Goal: Task Accomplishment & Management: Use online tool/utility

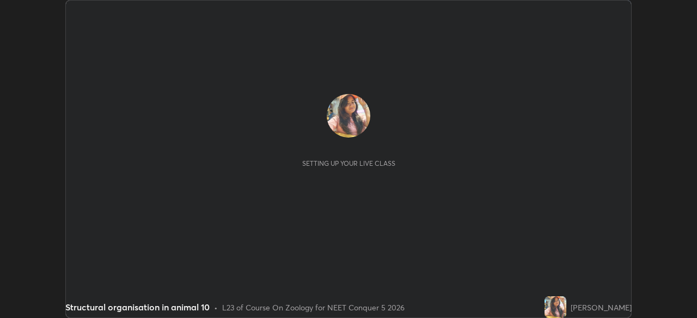
scroll to position [318, 696]
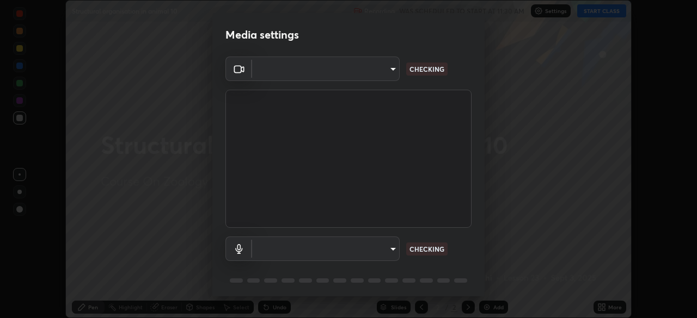
type input "8428e2be8a3e3f13974341e33778a08111258fb38798500ded61d344a6a8a77e"
type input "communications"
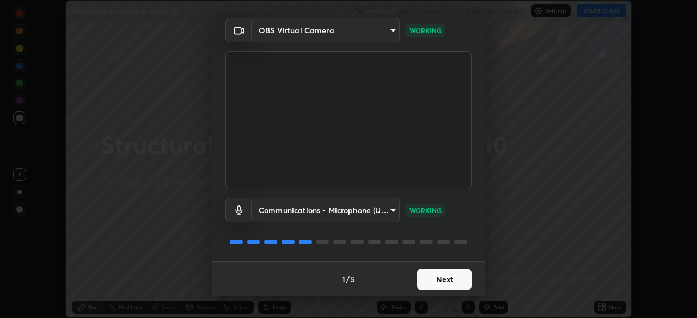
click at [441, 281] on button "Next" at bounding box center [444, 280] width 54 height 22
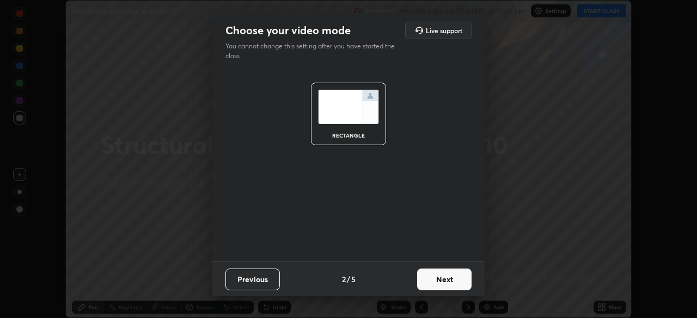
click at [441, 279] on button "Next" at bounding box center [444, 280] width 54 height 22
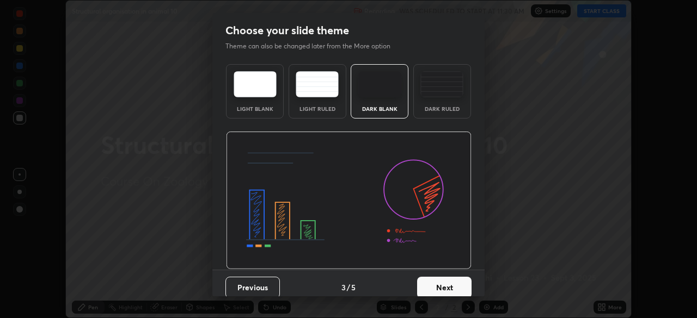
click at [442, 279] on button "Next" at bounding box center [444, 288] width 54 height 22
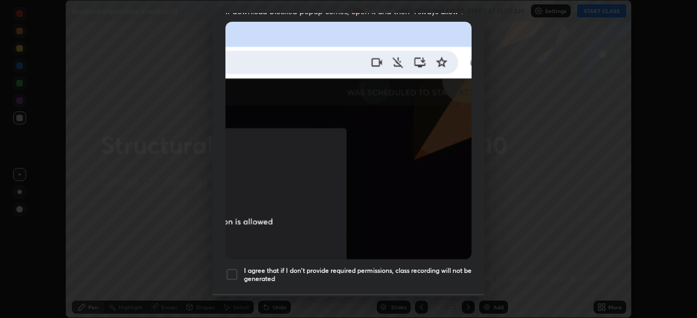
scroll to position [250, 0]
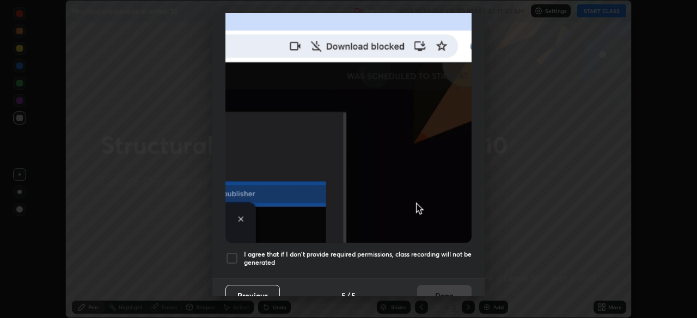
click at [235, 259] on div at bounding box center [231, 258] width 13 height 13
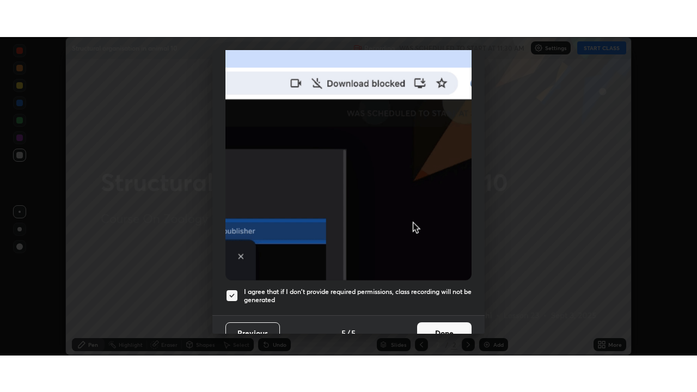
scroll to position [261, 0]
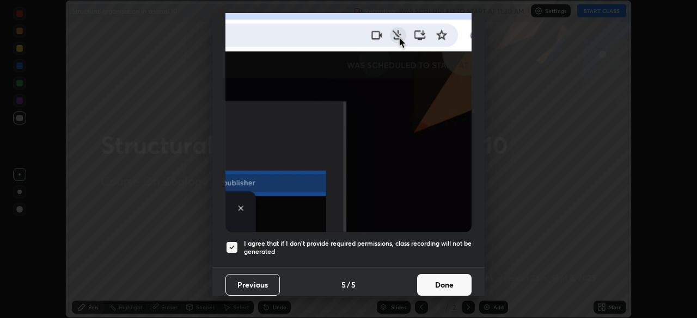
click at [440, 282] on button "Done" at bounding box center [444, 285] width 54 height 22
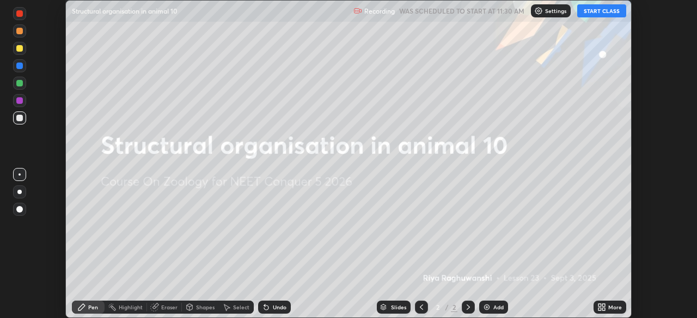
click at [591, 13] on button "START CLASS" at bounding box center [601, 10] width 49 height 13
click at [602, 309] on icon at bounding box center [603, 309] width 3 height 3
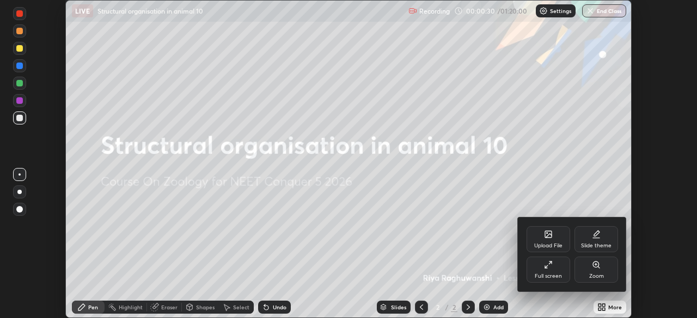
click at [541, 244] on div "Upload File" at bounding box center [548, 245] width 28 height 5
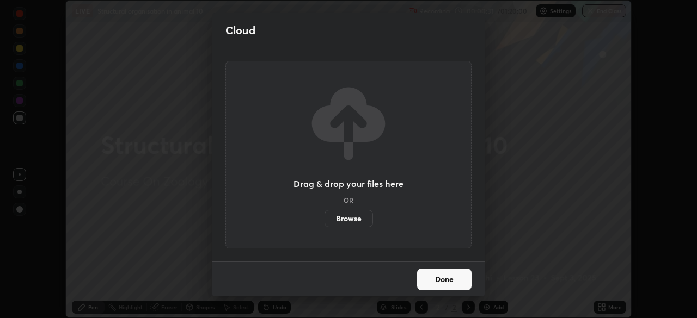
click at [352, 218] on label "Browse" at bounding box center [348, 218] width 48 height 17
click at [324, 218] on input "Browse" at bounding box center [324, 218] width 0 height 17
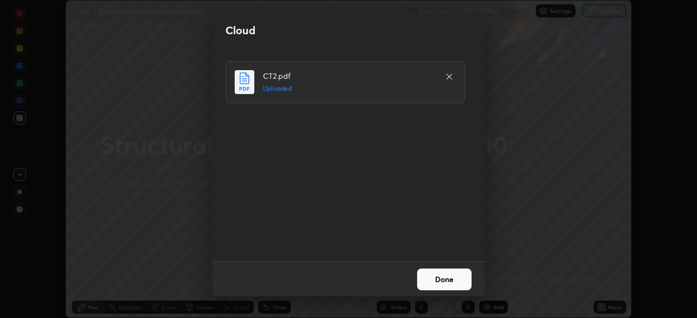
click at [433, 281] on button "Done" at bounding box center [444, 280] width 54 height 22
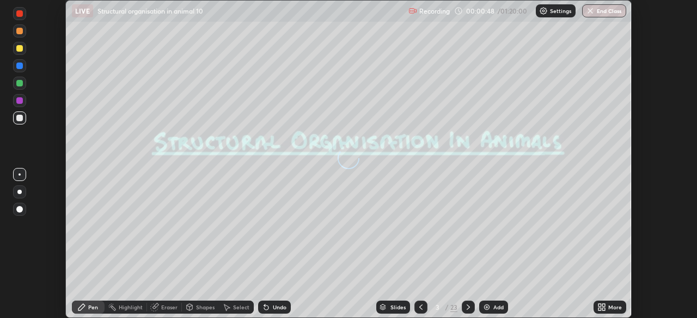
click at [603, 308] on icon at bounding box center [603, 309] width 3 height 3
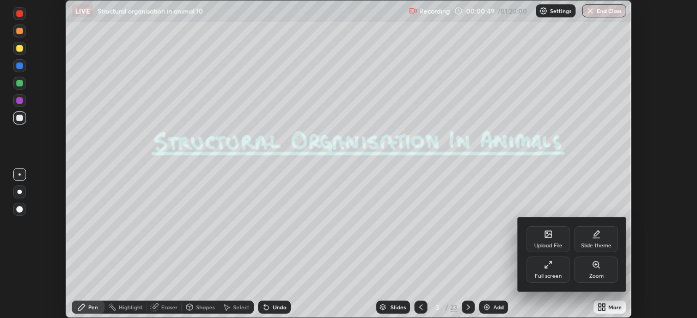
click at [545, 269] on icon at bounding box center [548, 265] width 9 height 9
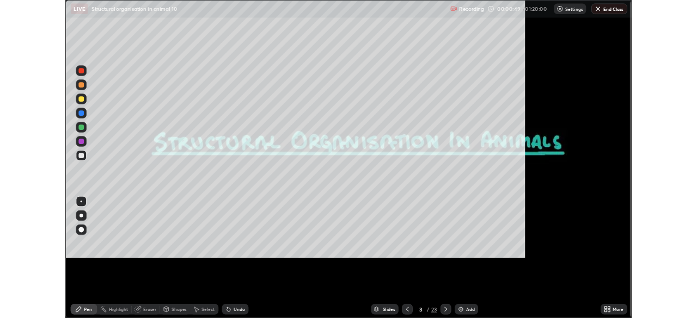
scroll to position [392, 697]
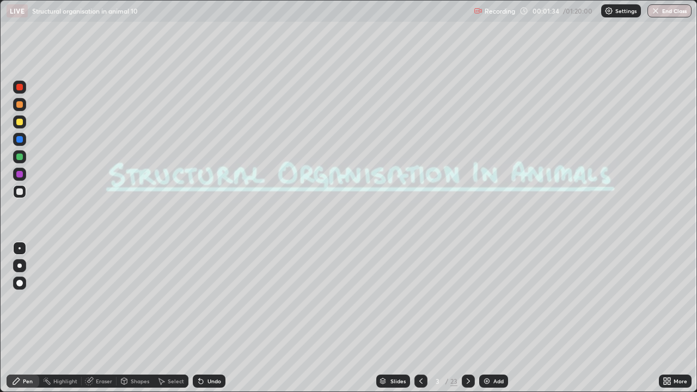
click at [665, 318] on icon at bounding box center [665, 383] width 3 height 3
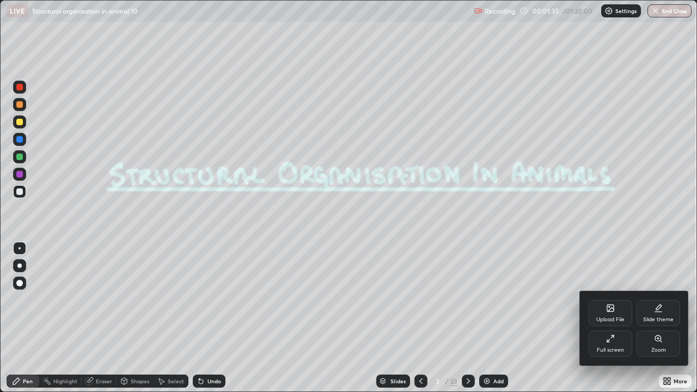
click at [603, 318] on div "Full screen" at bounding box center [610, 343] width 44 height 26
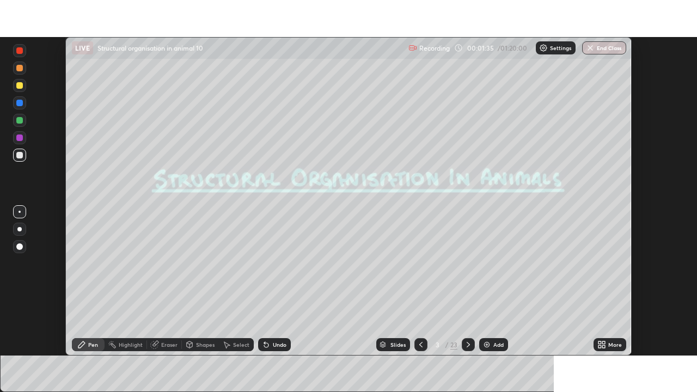
scroll to position [54122, 53743]
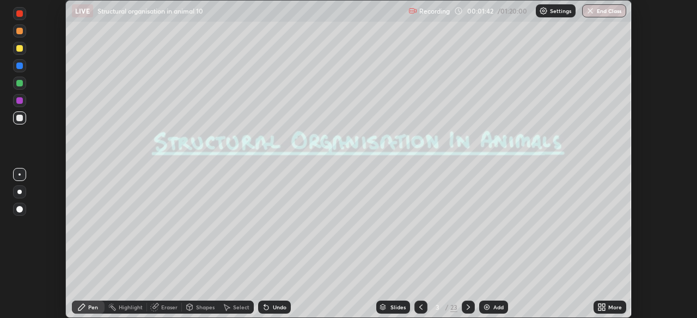
click at [599, 308] on icon at bounding box center [599, 309] width 3 height 3
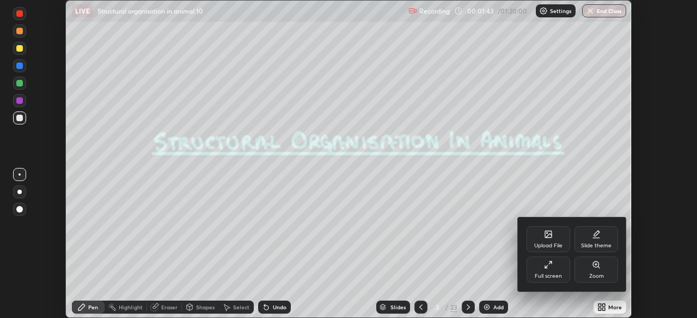
click at [551, 272] on div "Full screen" at bounding box center [548, 270] width 44 height 26
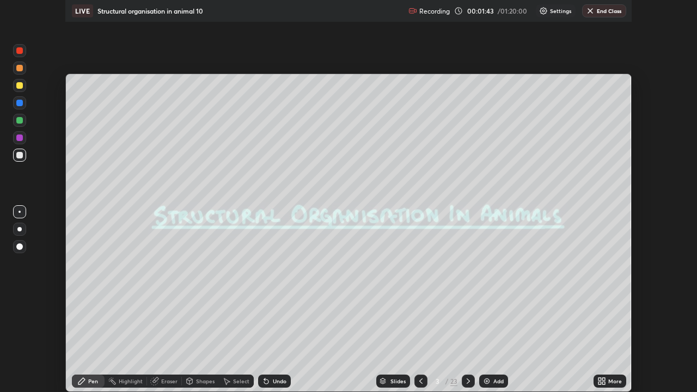
scroll to position [392, 697]
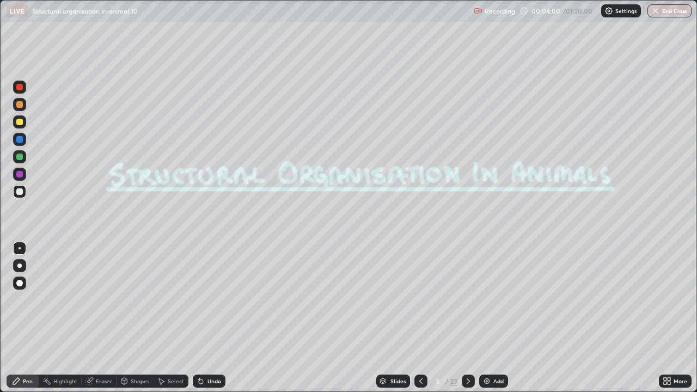
click at [383, 318] on icon at bounding box center [382, 379] width 5 height 3
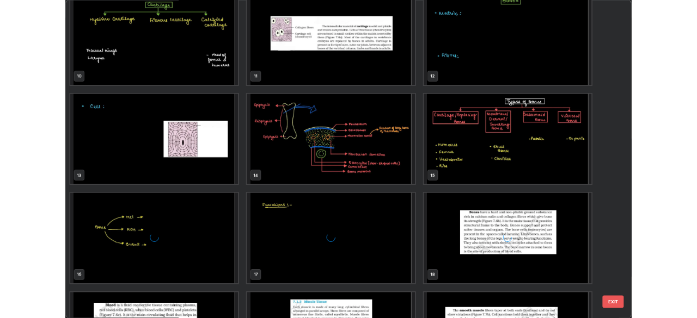
scroll to position [587, 0]
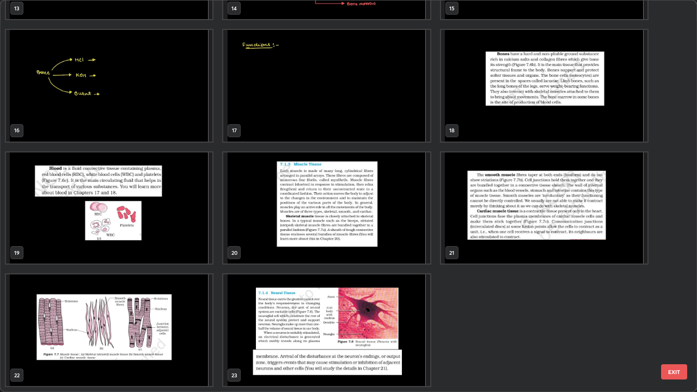
click at [281, 318] on img "grid" at bounding box center [326, 330] width 206 height 112
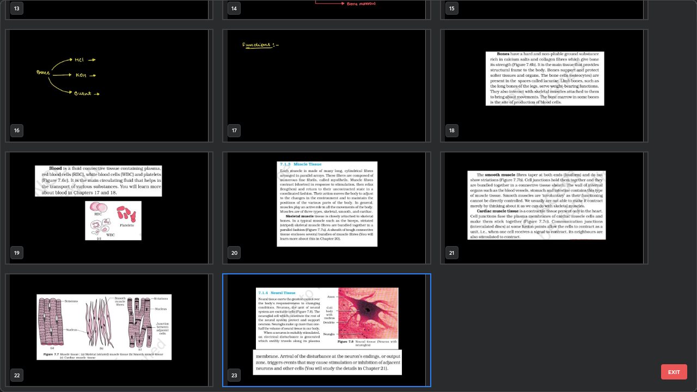
click at [280, 318] on img "grid" at bounding box center [326, 330] width 206 height 112
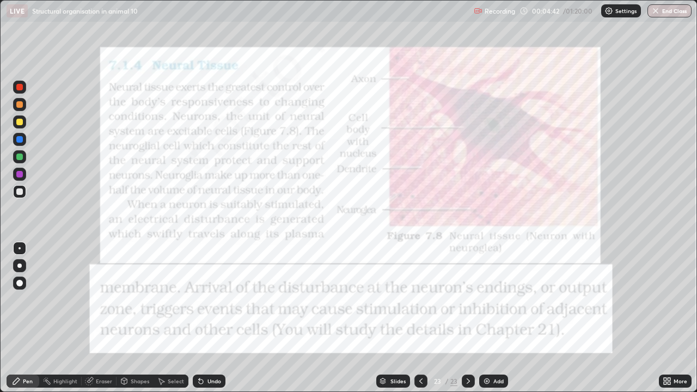
click at [18, 88] on div at bounding box center [19, 87] width 7 height 7
click at [487, 318] on img at bounding box center [486, 381] width 9 height 9
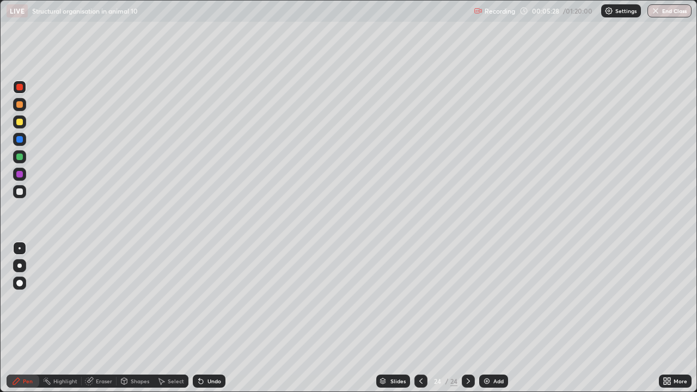
click at [20, 160] on div at bounding box center [19, 157] width 7 height 7
click at [203, 318] on icon at bounding box center [201, 381] width 9 height 9
click at [21, 266] on div at bounding box center [19, 265] width 4 height 4
click at [20, 157] on div at bounding box center [19, 157] width 7 height 7
click at [20, 175] on div at bounding box center [19, 174] width 7 height 7
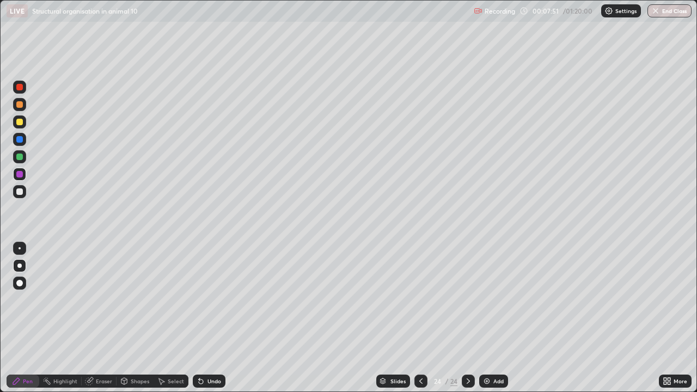
click at [18, 159] on div at bounding box center [19, 157] width 7 height 7
click at [420, 318] on icon at bounding box center [420, 381] width 9 height 9
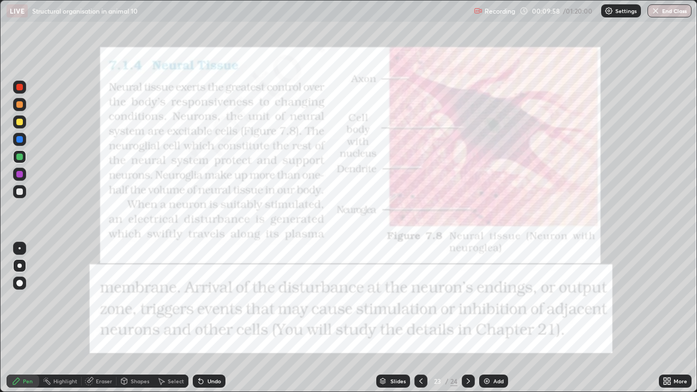
click at [467, 318] on icon at bounding box center [468, 381] width 9 height 9
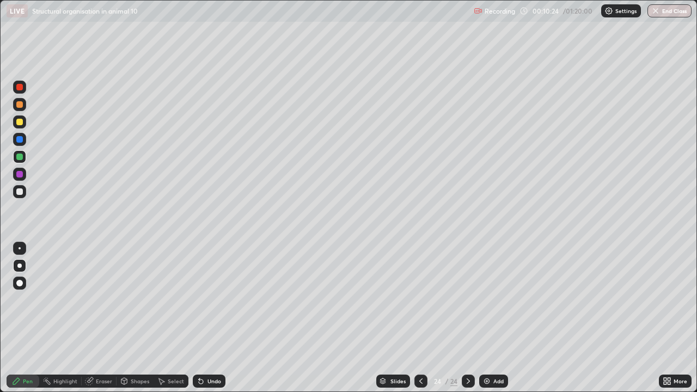
click at [664, 318] on icon at bounding box center [665, 383] width 3 height 3
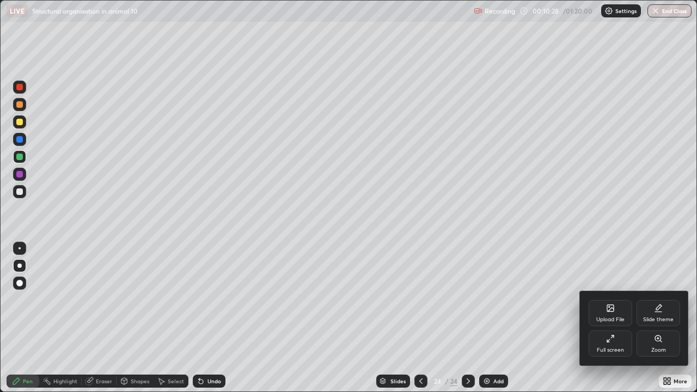
click at [605, 309] on div "Upload File" at bounding box center [610, 313] width 44 height 26
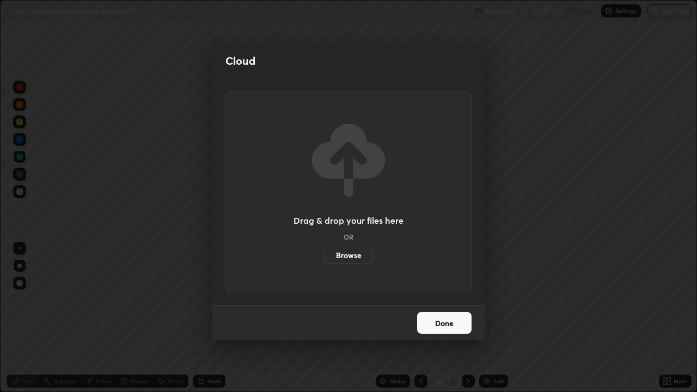
click at [342, 256] on label "Browse" at bounding box center [348, 255] width 48 height 17
click at [324, 256] on input "Browse" at bounding box center [324, 255] width 0 height 17
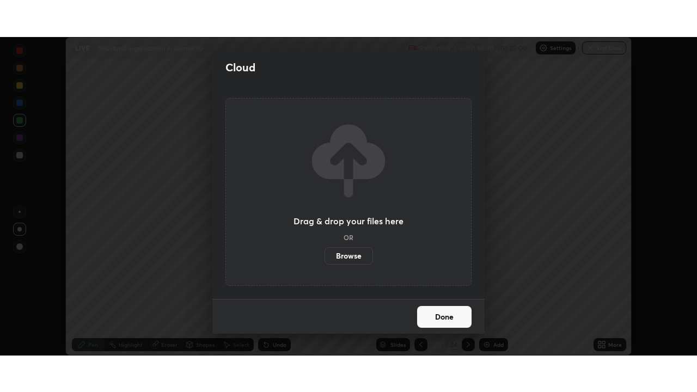
scroll to position [54122, 53743]
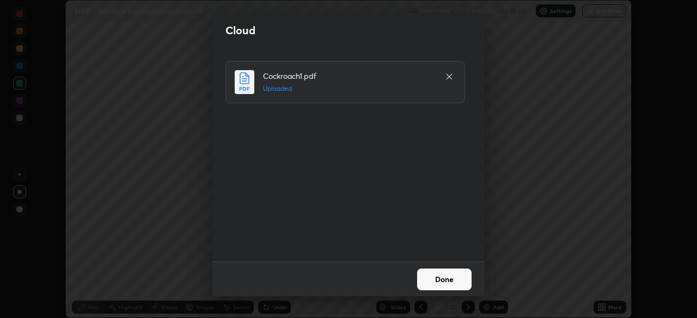
click at [433, 283] on button "Done" at bounding box center [444, 280] width 54 height 22
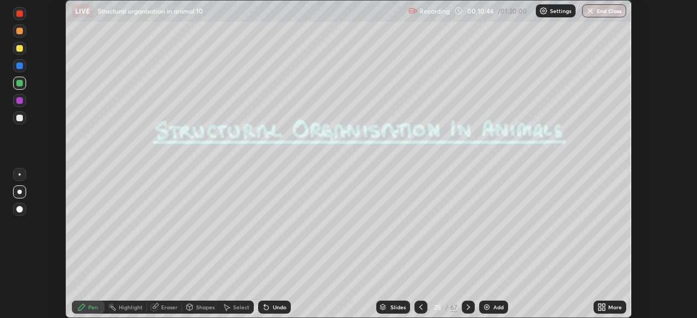
click at [609, 308] on div "More" at bounding box center [615, 307] width 14 height 5
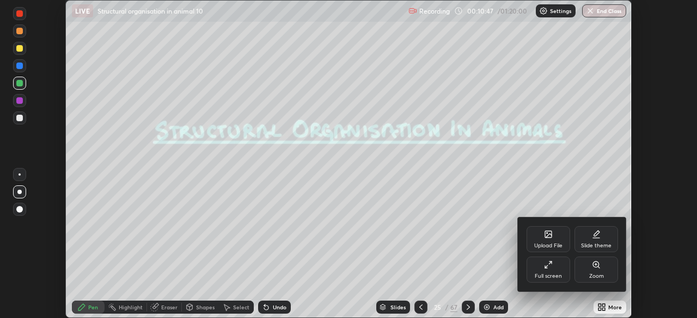
click at [548, 274] on div "Full screen" at bounding box center [548, 276] width 27 height 5
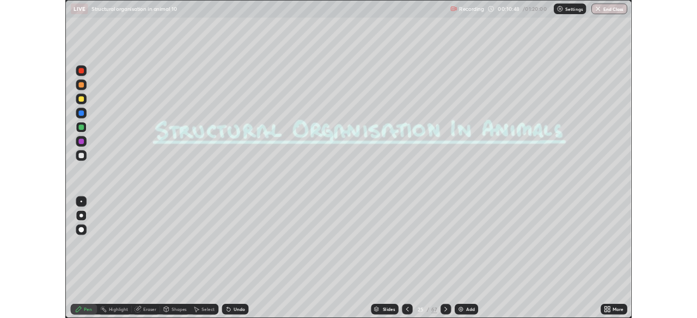
scroll to position [392, 697]
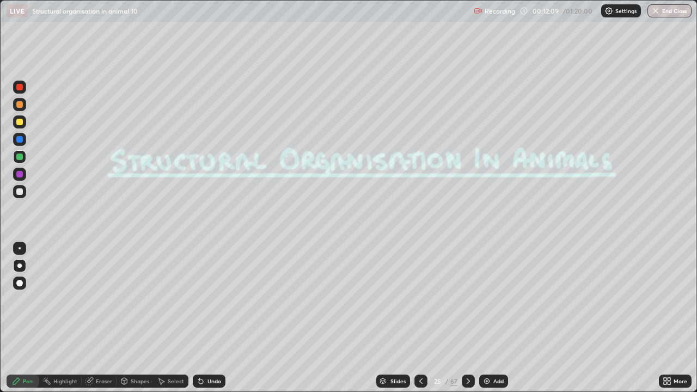
click at [466, 318] on icon at bounding box center [468, 381] width 9 height 9
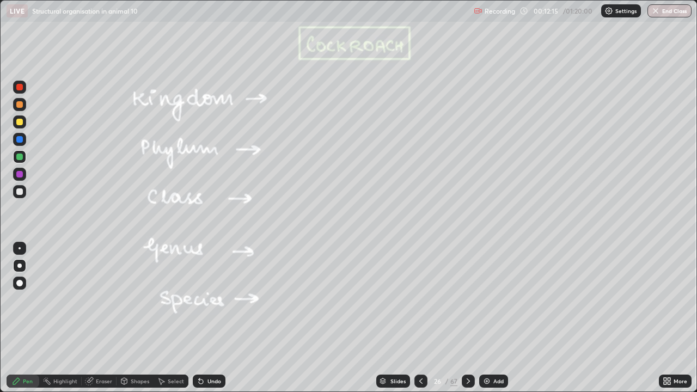
click at [21, 244] on div at bounding box center [19, 248] width 13 height 13
click at [467, 318] on icon at bounding box center [468, 381] width 9 height 9
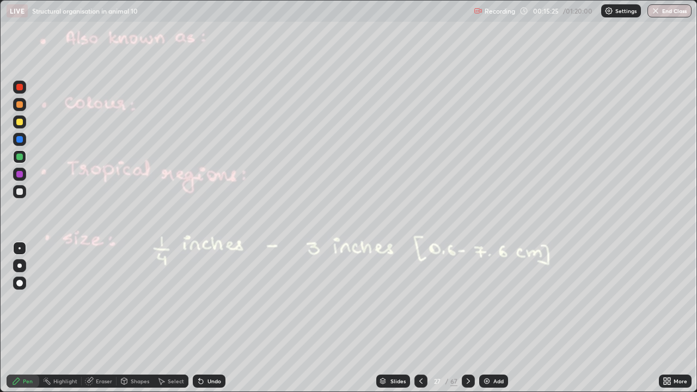
click at [19, 127] on div at bounding box center [19, 121] width 13 height 13
click at [20, 266] on div at bounding box center [19, 265] width 4 height 4
click at [466, 318] on icon at bounding box center [468, 381] width 9 height 9
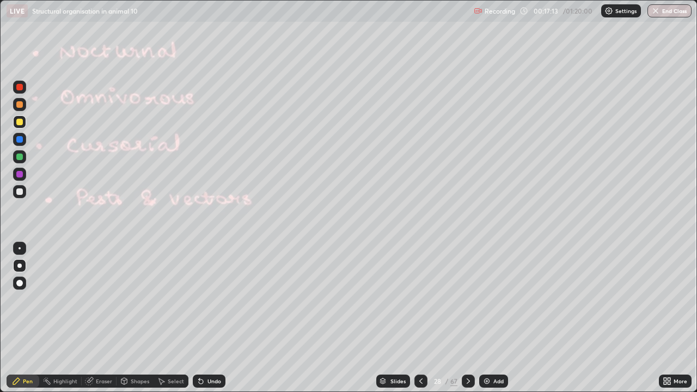
click at [420, 318] on icon at bounding box center [420, 381] width 9 height 9
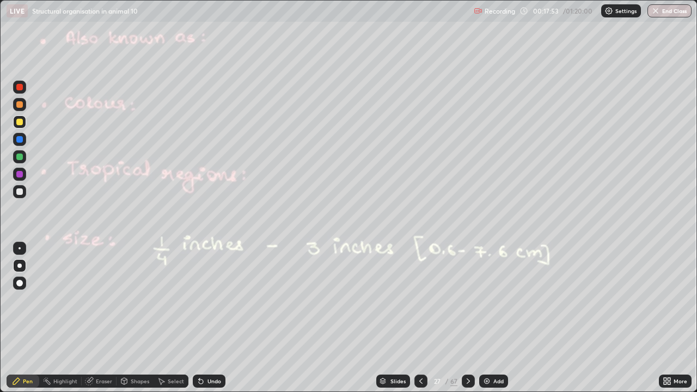
click at [199, 318] on icon at bounding box center [199, 378] width 1 height 1
click at [467, 318] on icon at bounding box center [468, 381] width 9 height 9
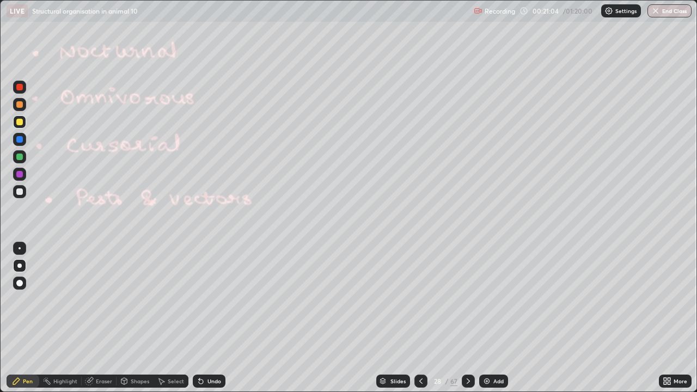
click at [207, 318] on div "Undo" at bounding box center [214, 380] width 14 height 5
click at [467, 318] on icon at bounding box center [468, 381] width 9 height 9
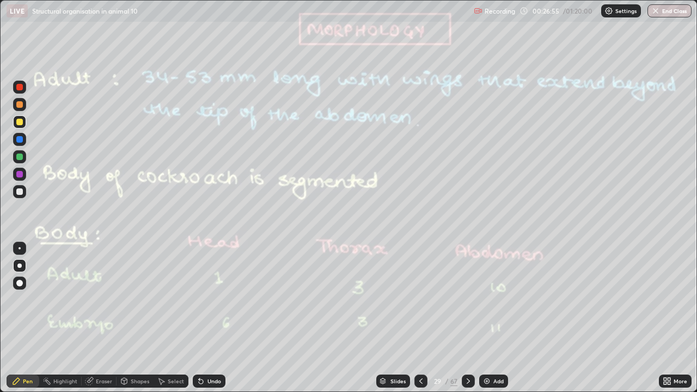
click at [462, 318] on div at bounding box center [468, 381] width 13 height 13
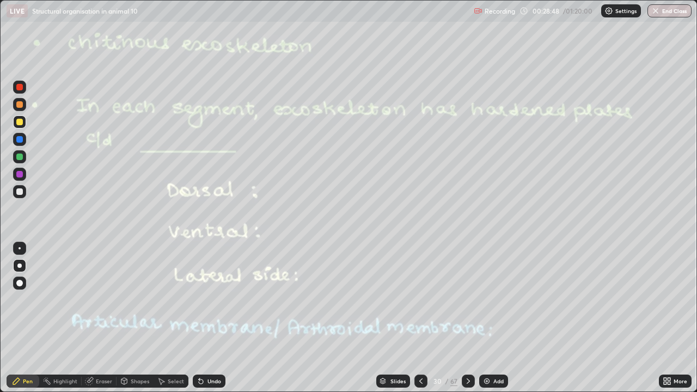
click at [22, 191] on div at bounding box center [19, 191] width 7 height 7
click at [22, 174] on div at bounding box center [19, 174] width 7 height 7
click at [19, 193] on div at bounding box center [19, 191] width 7 height 7
click at [212, 318] on div "Undo" at bounding box center [209, 381] width 33 height 13
click at [466, 318] on icon at bounding box center [468, 381] width 9 height 9
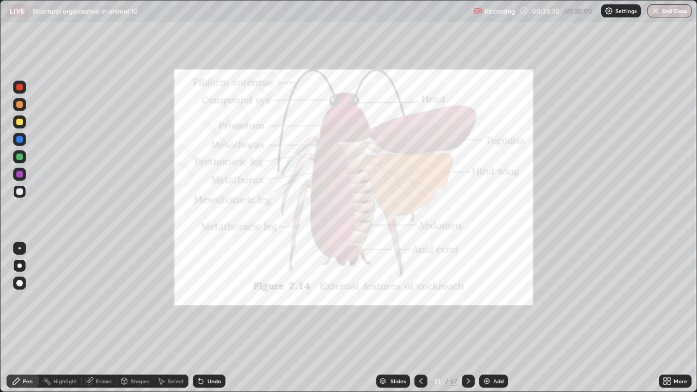
click at [19, 123] on div at bounding box center [19, 122] width 7 height 7
click at [467, 318] on icon at bounding box center [468, 381] width 9 height 9
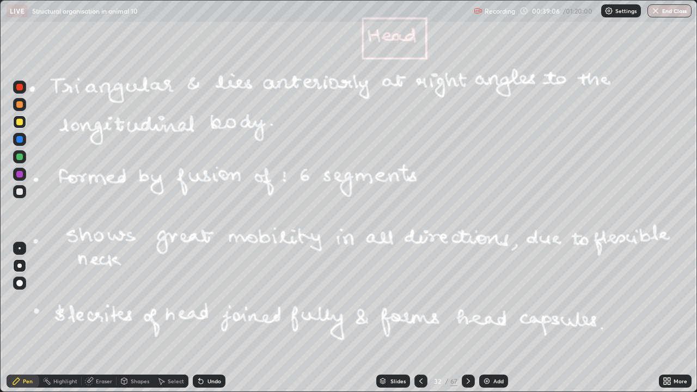
click at [467, 318] on icon at bounding box center [468, 380] width 3 height 5
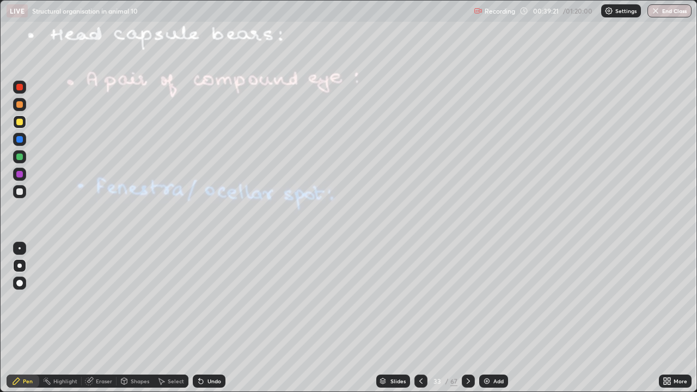
click at [20, 127] on div at bounding box center [19, 121] width 13 height 13
click at [204, 318] on div "Undo" at bounding box center [209, 381] width 33 height 13
click at [201, 318] on icon at bounding box center [201, 381] width 4 height 4
click at [19, 195] on div at bounding box center [19, 191] width 13 height 13
click at [102, 318] on div "Eraser" at bounding box center [104, 380] width 16 height 5
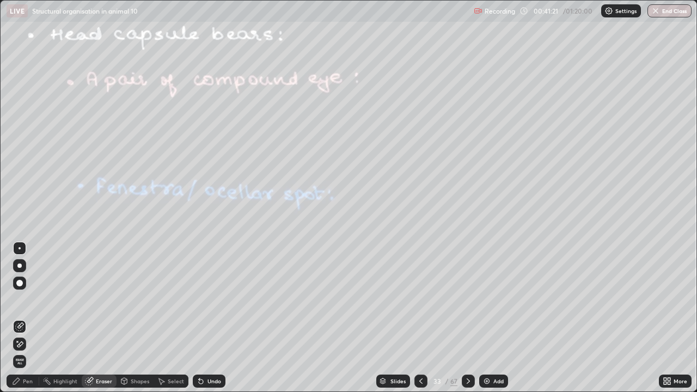
click at [23, 318] on div "Pen" at bounding box center [28, 380] width 10 height 5
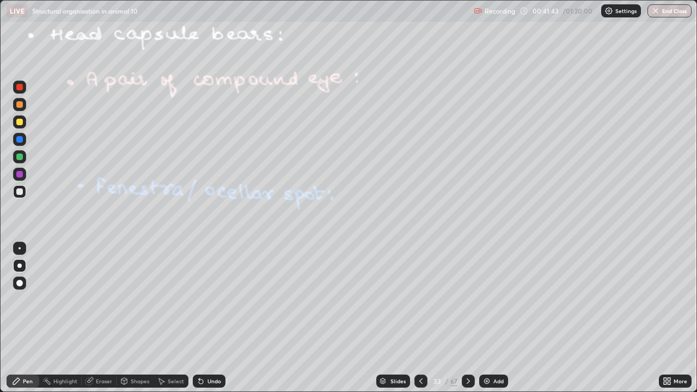
click at [199, 318] on icon at bounding box center [199, 378] width 1 height 1
click at [15, 174] on div at bounding box center [19, 174] width 13 height 13
click at [18, 243] on div at bounding box center [19, 248] width 13 height 13
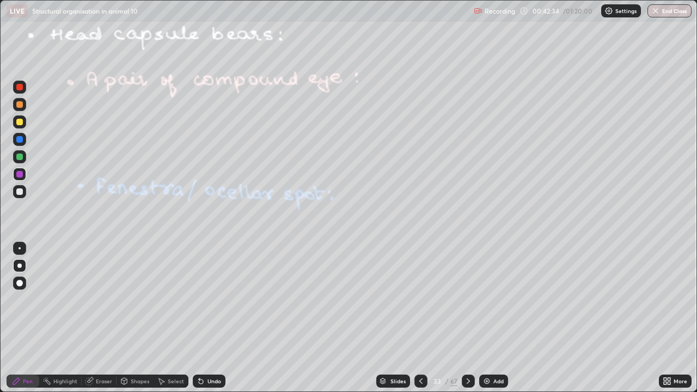
click at [17, 243] on div at bounding box center [19, 248] width 13 height 13
click at [20, 264] on div at bounding box center [19, 265] width 4 height 4
click at [467, 318] on icon at bounding box center [468, 381] width 9 height 9
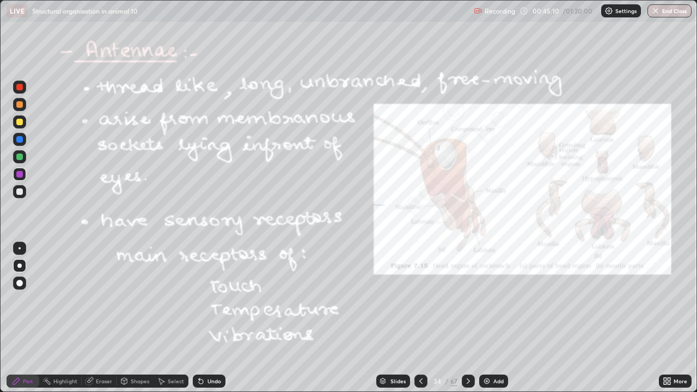
click at [20, 248] on div at bounding box center [20, 248] width 2 height 2
click at [608, 82] on icon at bounding box center [607, 82] width 1 height 1
click at [467, 318] on icon at bounding box center [468, 381] width 9 height 9
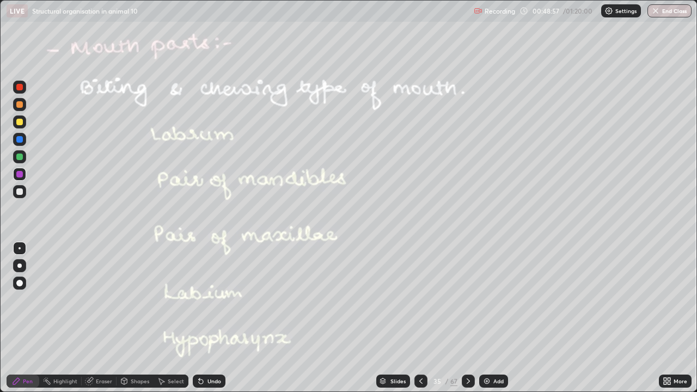
click at [17, 189] on div at bounding box center [19, 191] width 7 height 7
click at [18, 121] on div at bounding box center [19, 122] width 7 height 7
click at [19, 192] on div at bounding box center [19, 191] width 7 height 7
click at [467, 318] on icon at bounding box center [468, 381] width 9 height 9
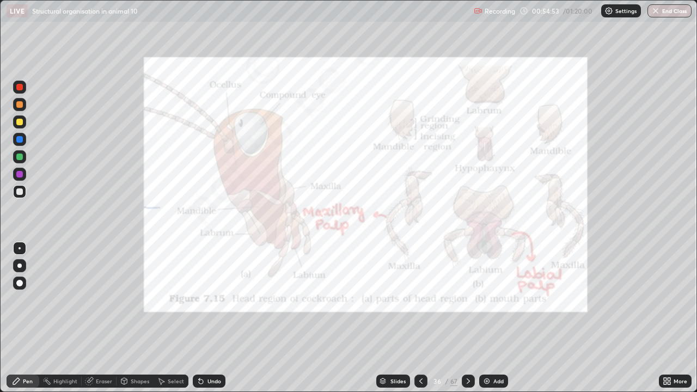
click at [19, 85] on div at bounding box center [19, 87] width 7 height 7
click at [467, 318] on icon at bounding box center [468, 381] width 9 height 9
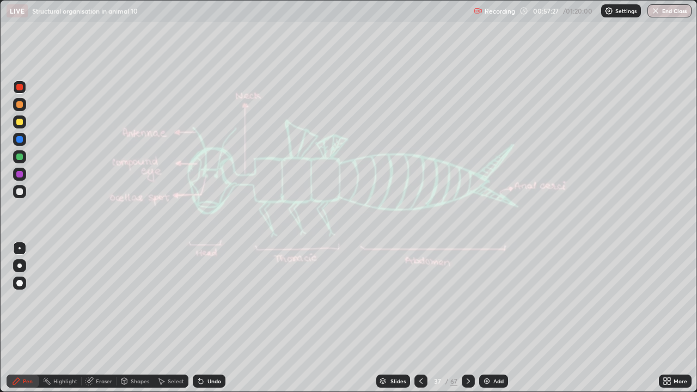
click at [35, 318] on div "Pen" at bounding box center [23, 381] width 33 height 13
click at [46, 318] on circle at bounding box center [45, 377] width 1 height 1
click at [20, 318] on icon at bounding box center [19, 326] width 9 height 9
click at [20, 157] on div at bounding box center [19, 157] width 7 height 7
click at [22, 193] on div at bounding box center [19, 191] width 13 height 13
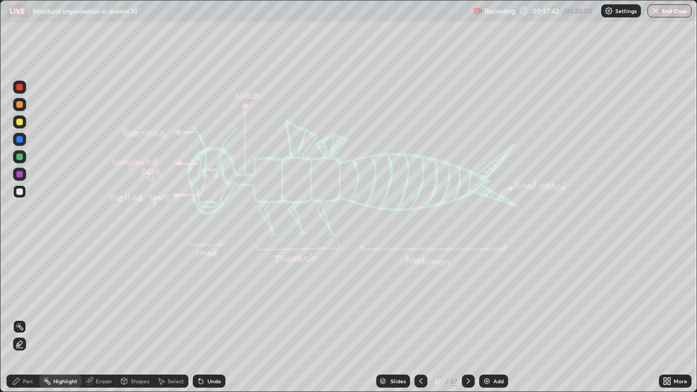
click at [25, 318] on div "Pen" at bounding box center [28, 380] width 10 height 5
click at [57, 318] on div "Highlight" at bounding box center [65, 380] width 24 height 5
click at [23, 195] on div at bounding box center [19, 191] width 13 height 13
click at [30, 318] on div "Pen" at bounding box center [28, 380] width 10 height 5
click at [28, 318] on div "Pen" at bounding box center [28, 380] width 10 height 5
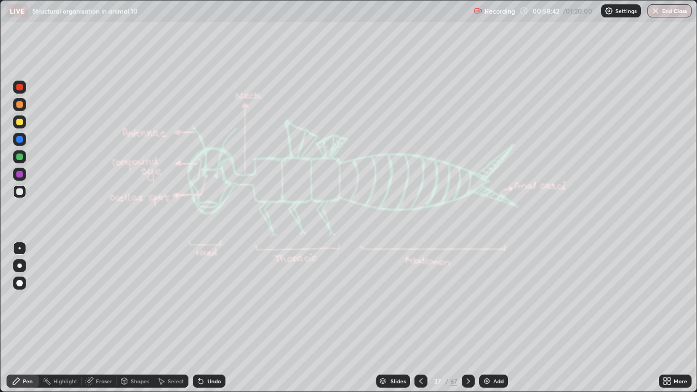
click at [20, 174] on div at bounding box center [19, 174] width 7 height 7
click at [464, 318] on icon at bounding box center [468, 381] width 9 height 9
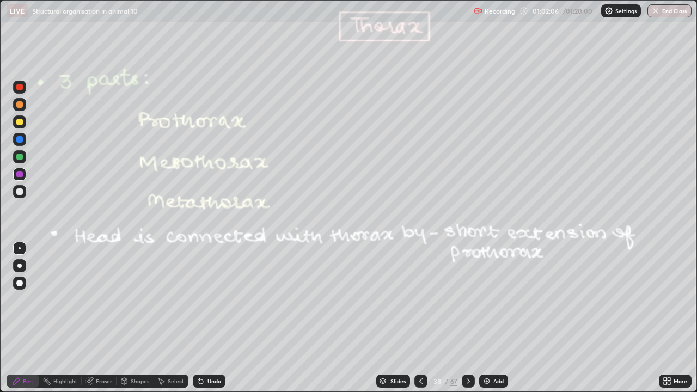
click at [468, 318] on icon at bounding box center [468, 380] width 3 height 5
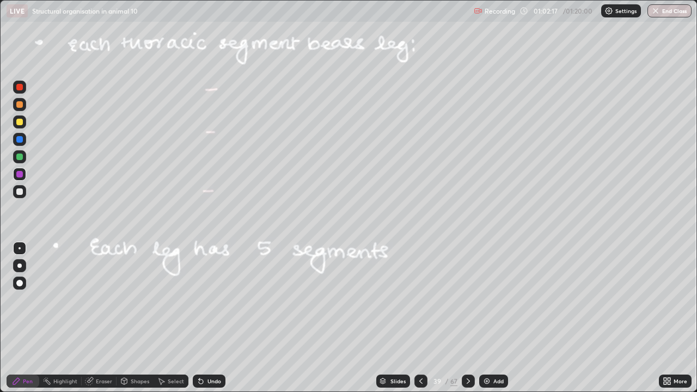
click at [203, 318] on icon at bounding box center [201, 381] width 9 height 9
click at [467, 318] on icon at bounding box center [468, 381] width 9 height 9
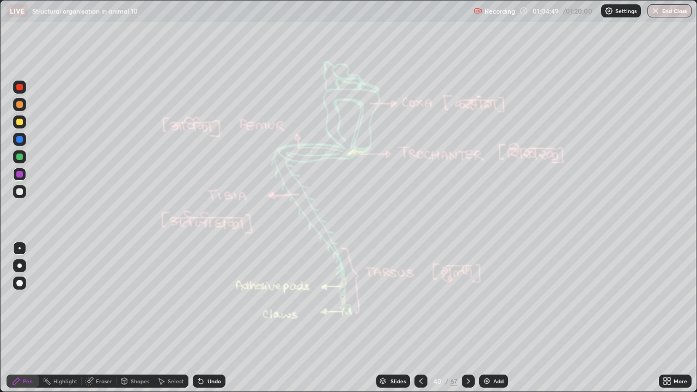
click at [22, 193] on div at bounding box center [19, 191] width 7 height 7
click at [467, 318] on icon at bounding box center [468, 380] width 3 height 5
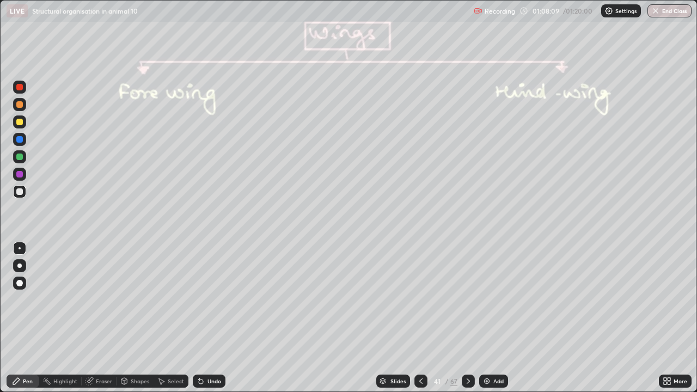
click at [19, 156] on div at bounding box center [19, 157] width 7 height 7
click at [20, 266] on div at bounding box center [19, 265] width 4 height 4
click at [200, 318] on icon at bounding box center [201, 381] width 4 height 4
click at [201, 318] on icon at bounding box center [201, 381] width 4 height 4
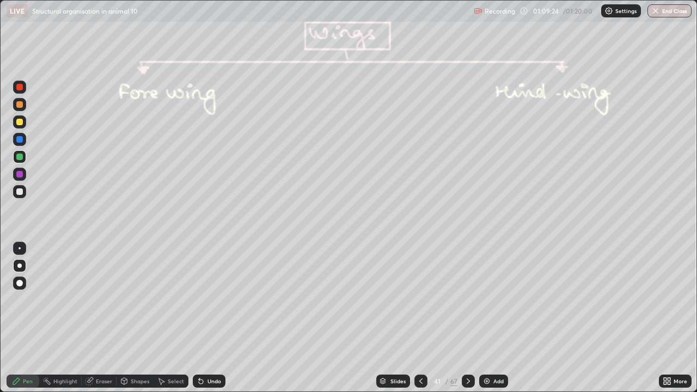
click at [204, 318] on div "Undo" at bounding box center [209, 381] width 33 height 13
click at [20, 248] on div at bounding box center [20, 248] width 2 height 2
click at [468, 318] on icon at bounding box center [468, 380] width 3 height 5
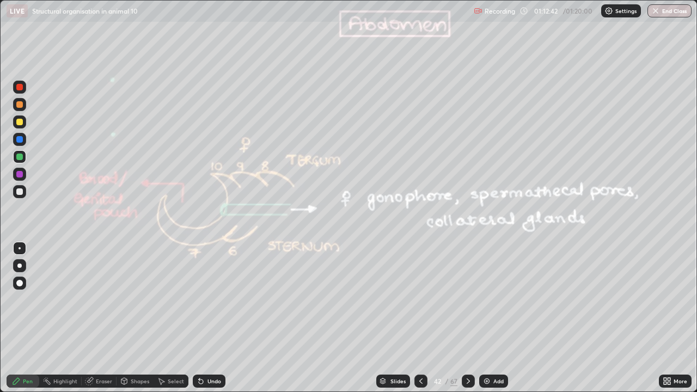
click at [199, 318] on icon at bounding box center [199, 378] width 1 height 1
click at [199, 318] on icon at bounding box center [201, 381] width 4 height 4
click at [55, 318] on div "Highlight" at bounding box center [65, 380] width 24 height 5
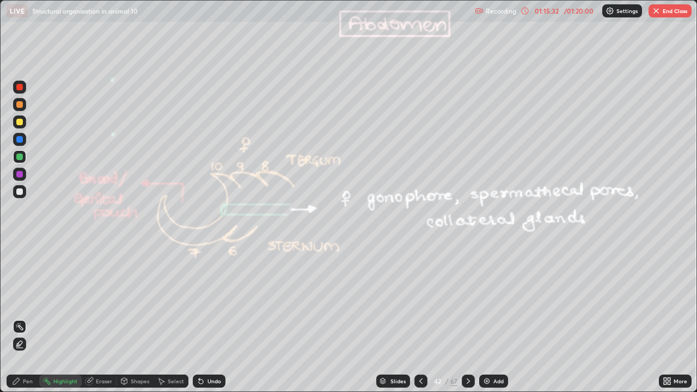
click at [20, 122] on div at bounding box center [19, 122] width 7 height 7
click at [32, 318] on div "Pen" at bounding box center [28, 380] width 10 height 5
click at [655, 11] on img "button" at bounding box center [656, 11] width 9 height 9
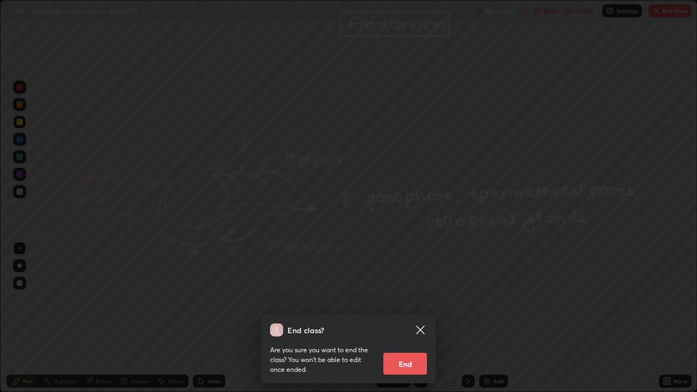
click at [416, 318] on button "End" at bounding box center [405, 364] width 44 height 22
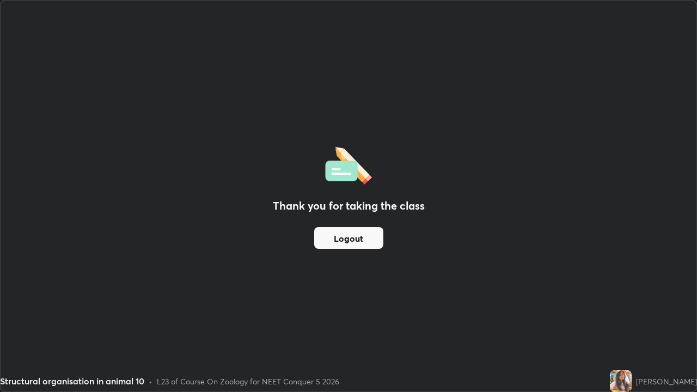
click at [421, 318] on div "Structural organisation in animal 10 • L23 of Course On Zoology for NEET Conque…" at bounding box center [302, 381] width 605 height 22
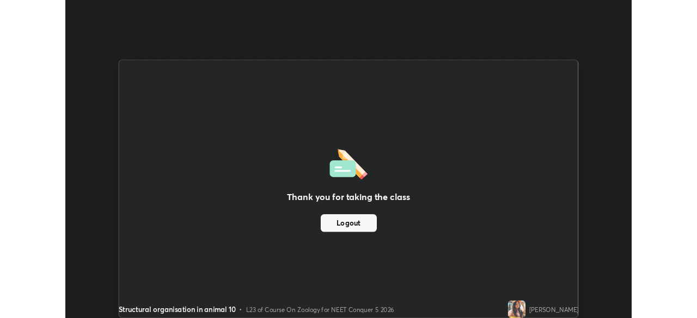
scroll to position [54122, 53743]
